Goal: Find specific fact: Find specific fact

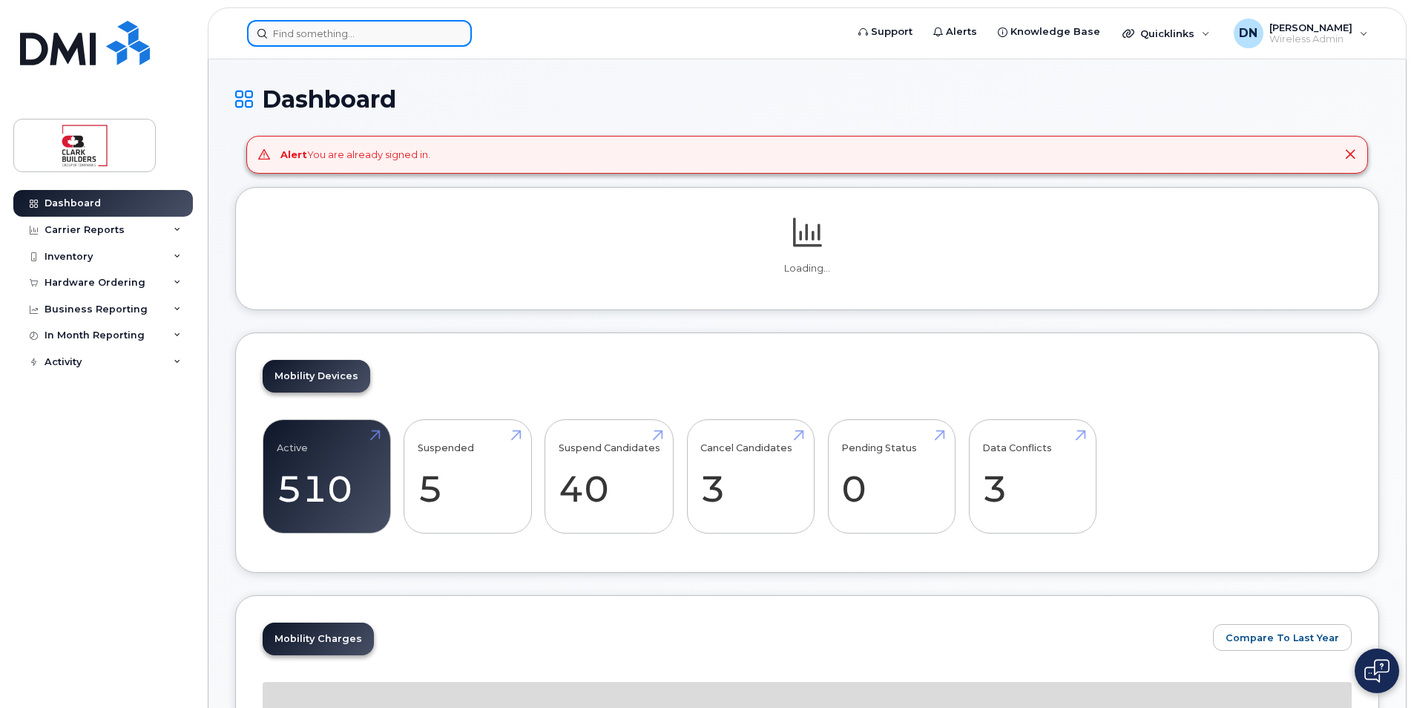
click at [419, 33] on input at bounding box center [359, 33] width 225 height 27
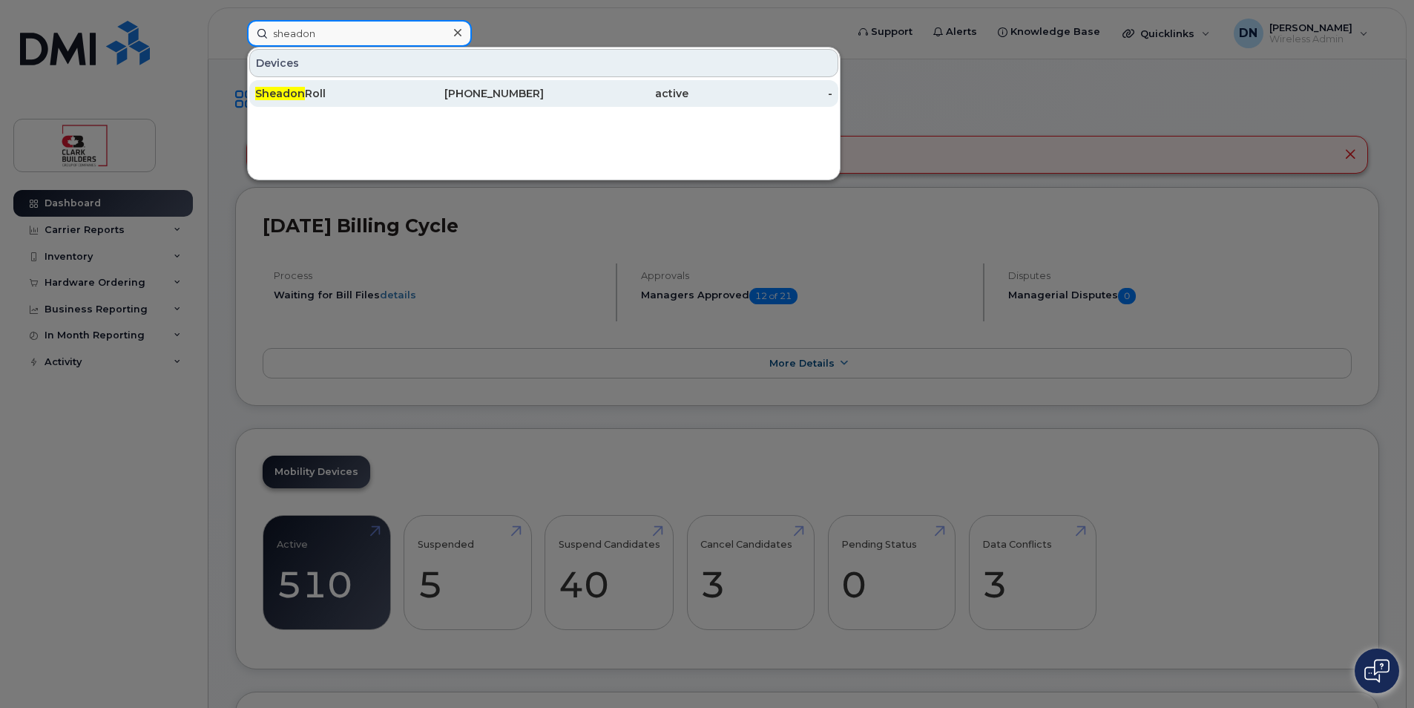
type input "sheadon"
click at [382, 98] on div "Sheadon Roll" at bounding box center [327, 93] width 145 height 15
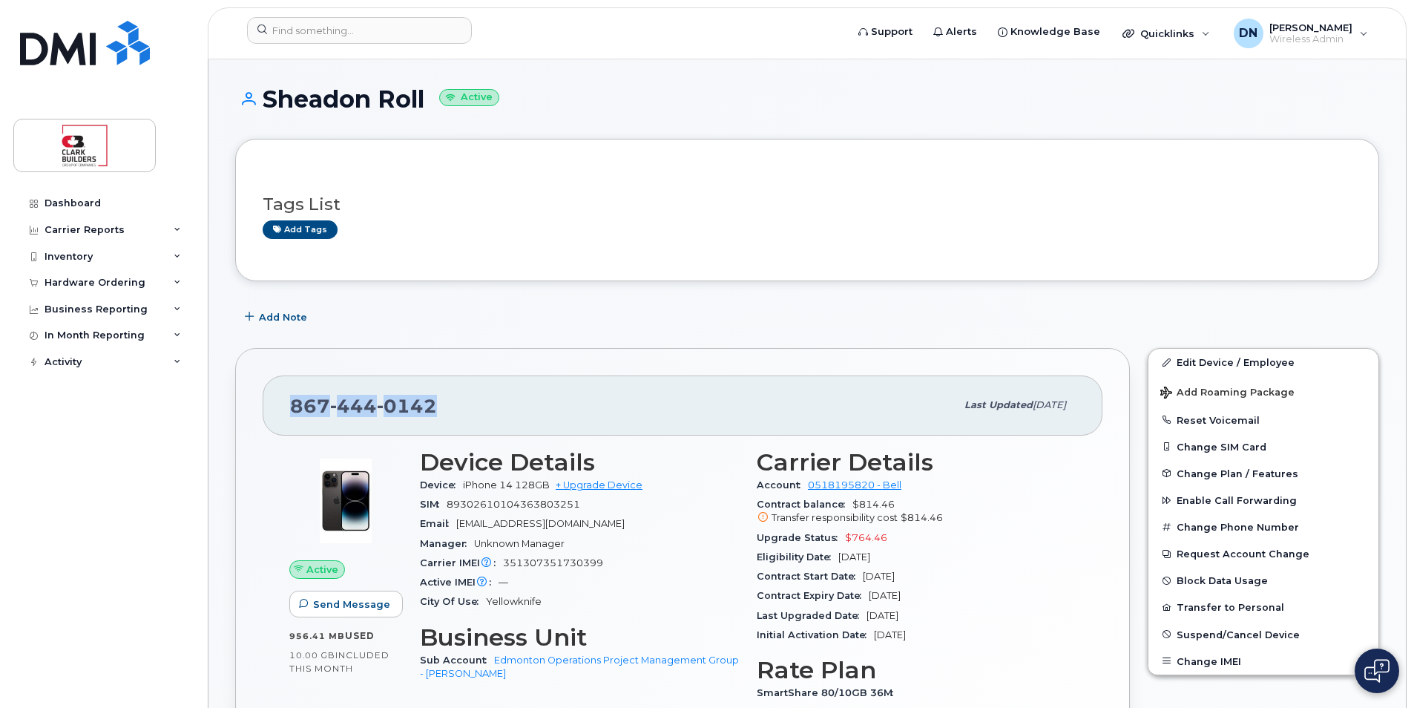
drag, startPoint x: 283, startPoint y: 412, endPoint x: 443, endPoint y: 417, distance: 159.5
click at [443, 417] on div "867 444 0142 Last updated Aug 06, 2025" at bounding box center [683, 404] width 840 height 59
copy span "867 444 0142"
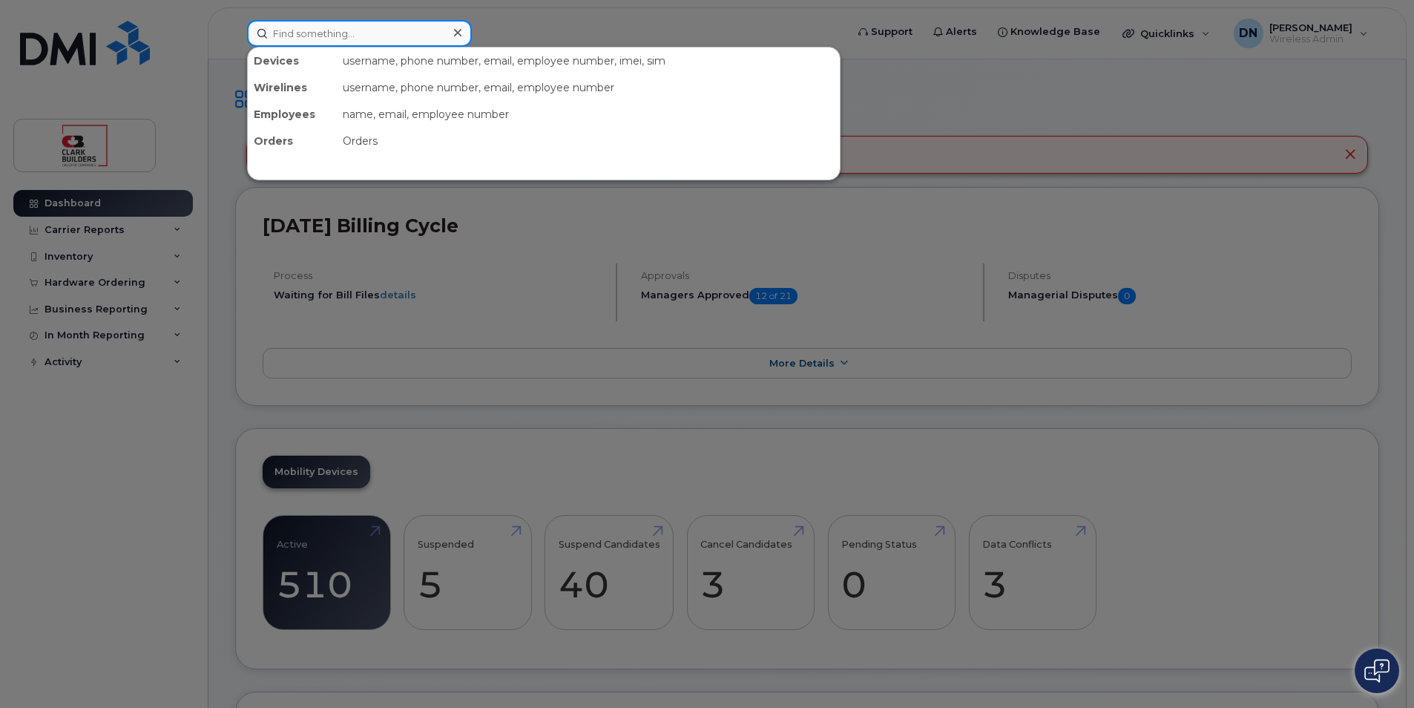
click at [426, 31] on input at bounding box center [359, 33] width 225 height 27
click at [425, 28] on input at bounding box center [359, 33] width 225 height 27
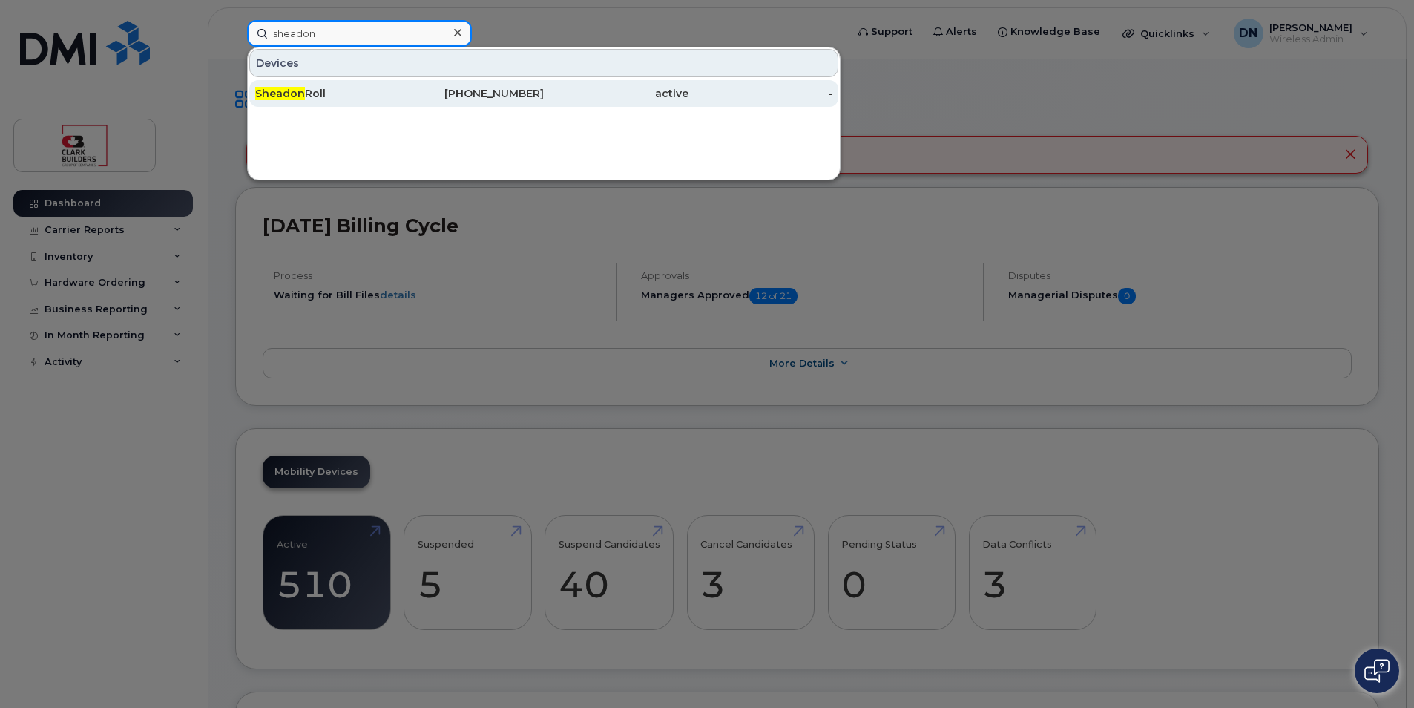
type input "sheadon"
click at [456, 97] on div "[PHONE_NUMBER]" at bounding box center [472, 93] width 145 height 15
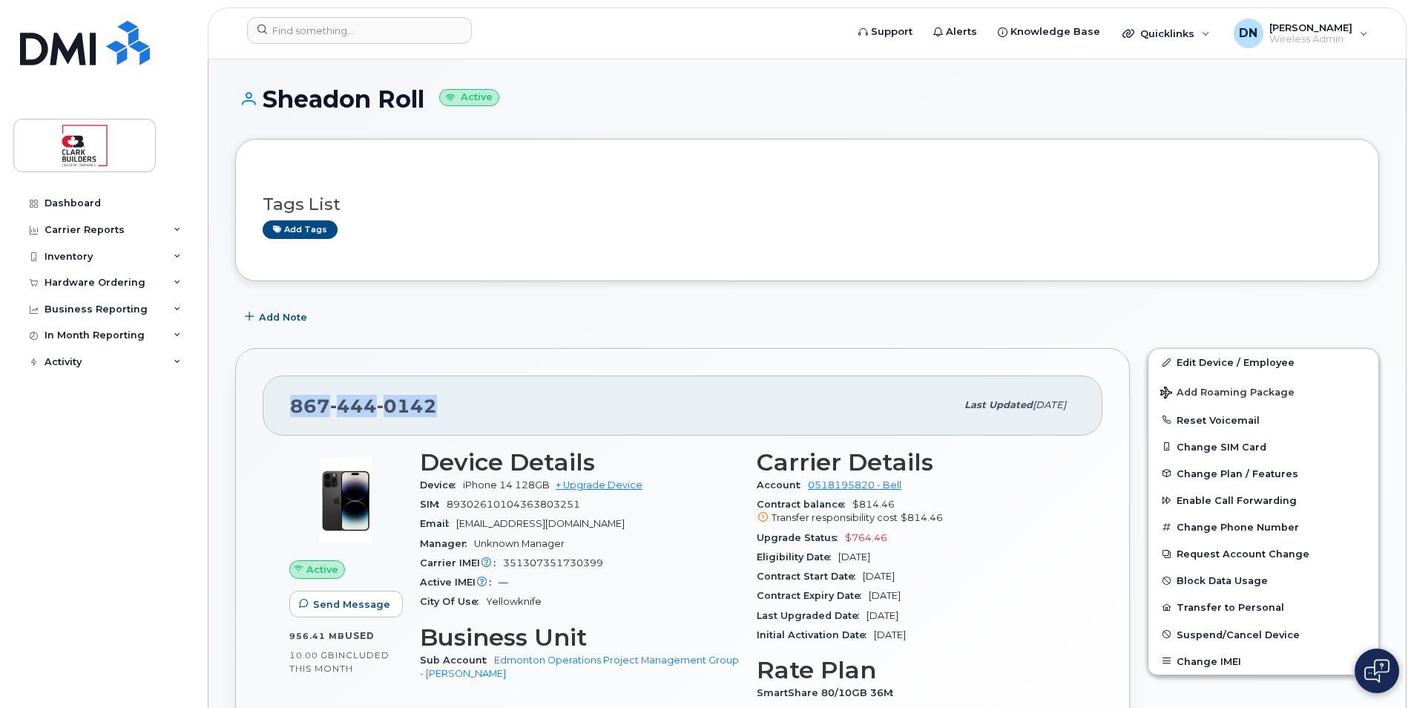
drag, startPoint x: 290, startPoint y: 409, endPoint x: 532, endPoint y: 406, distance: 241.8
click at [532, 406] on div "867 444 0142" at bounding box center [622, 404] width 665 height 31
copy span "867 444 0142"
